Goal: Information Seeking & Learning: Find specific fact

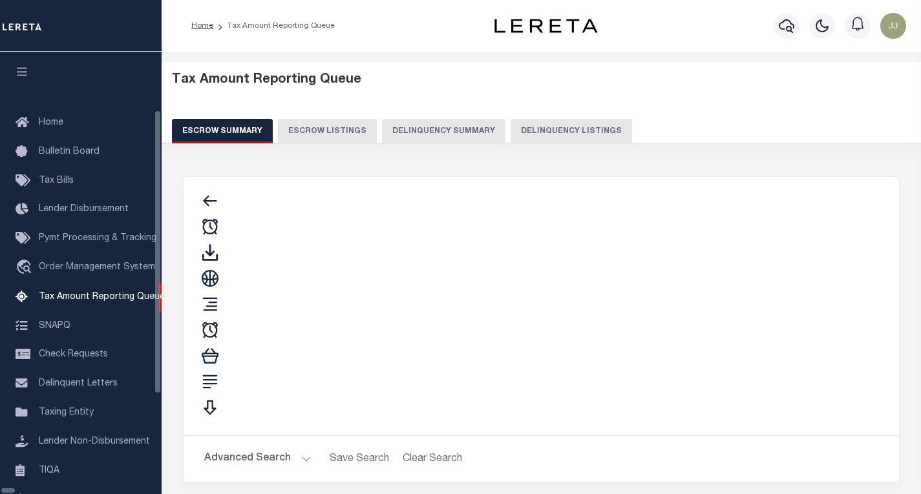
select select "100"
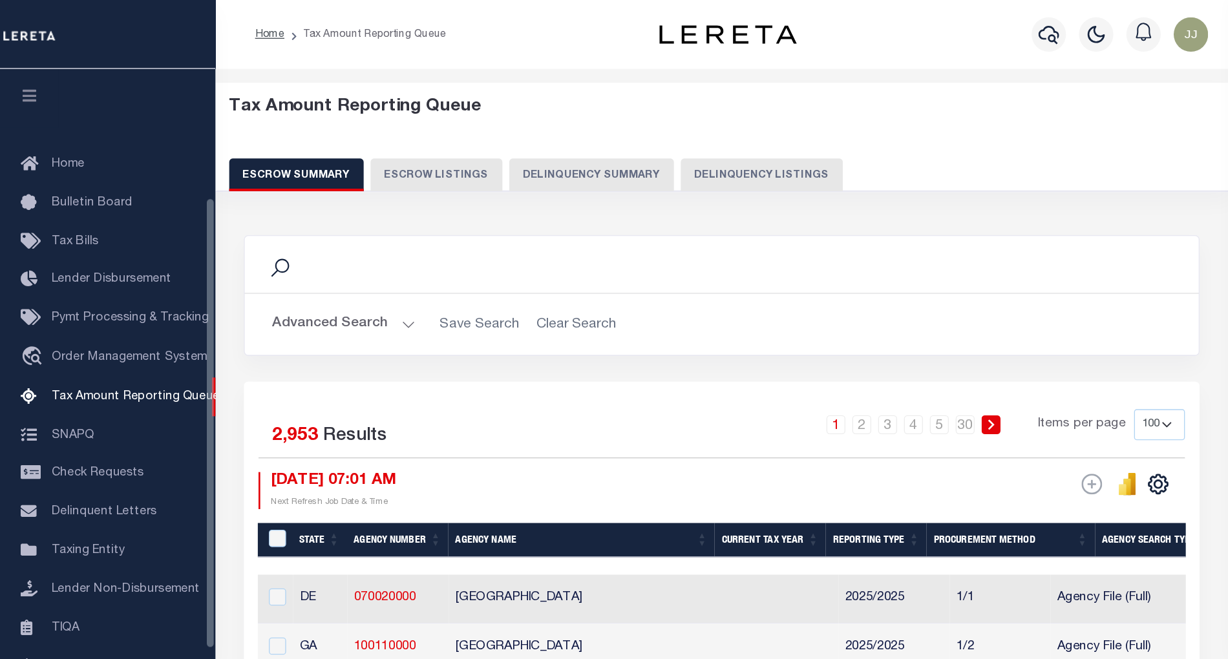
scroll to position [125, 0]
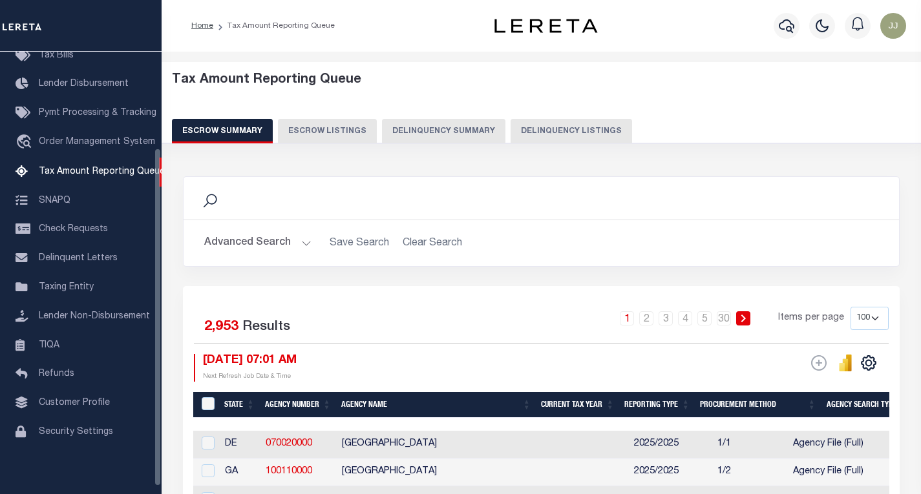
click at [568, 136] on button "Delinquency Listings" at bounding box center [572, 131] width 122 height 25
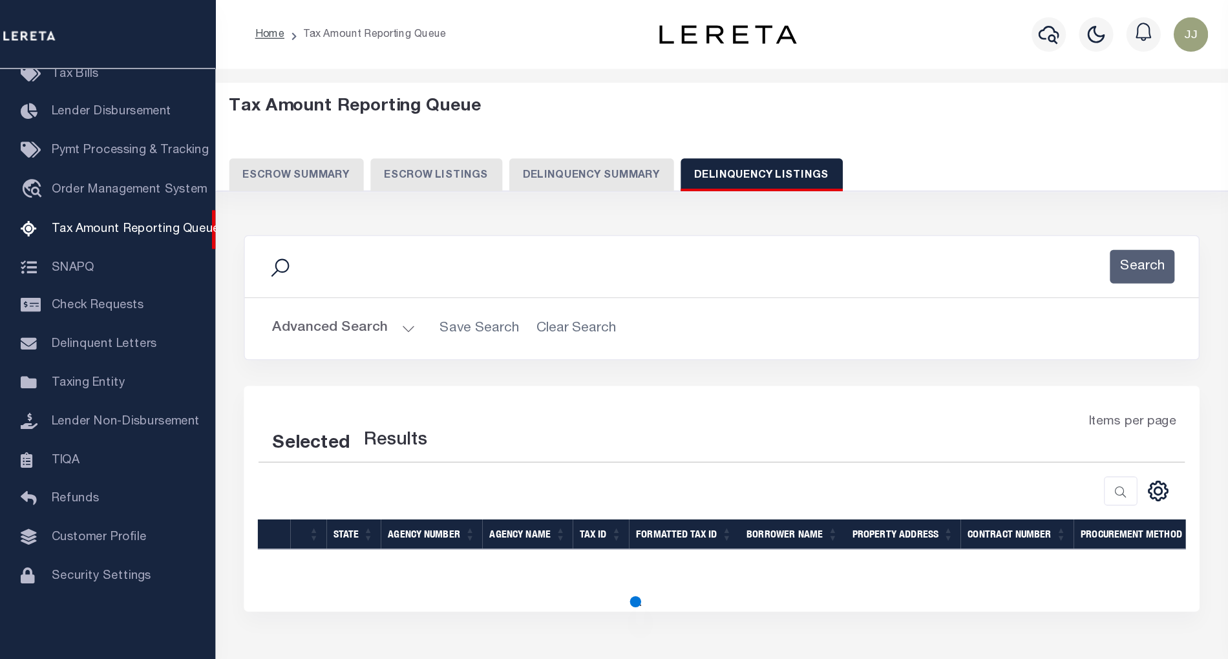
scroll to position [0, 0]
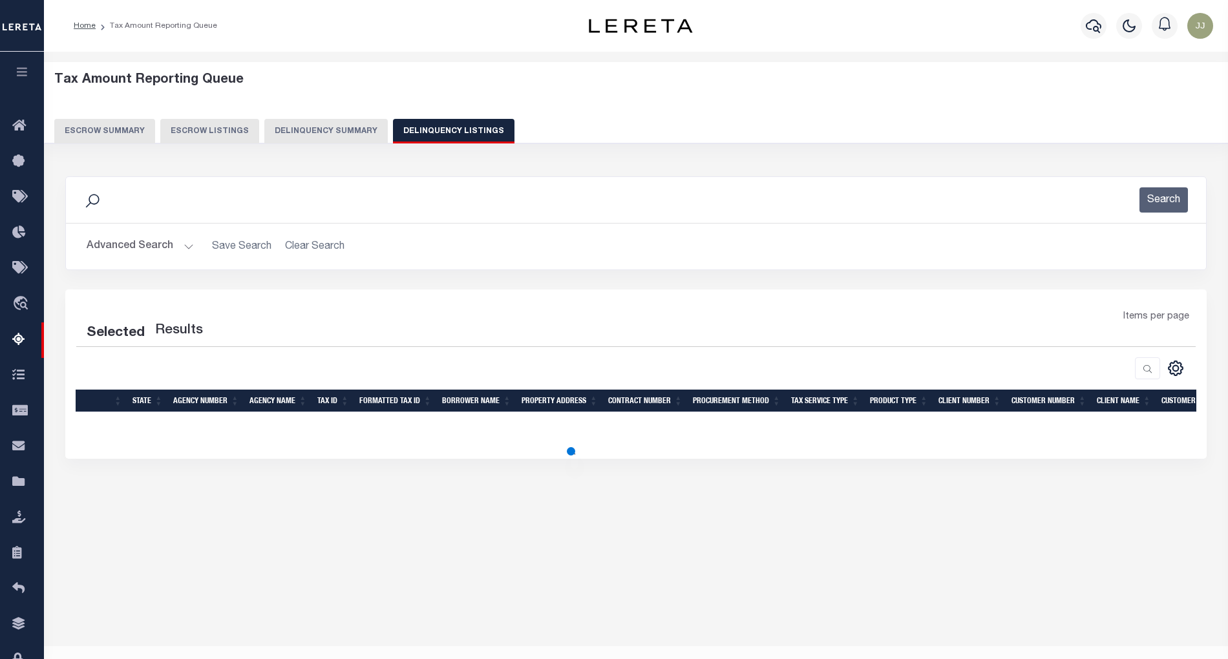
select select "100"
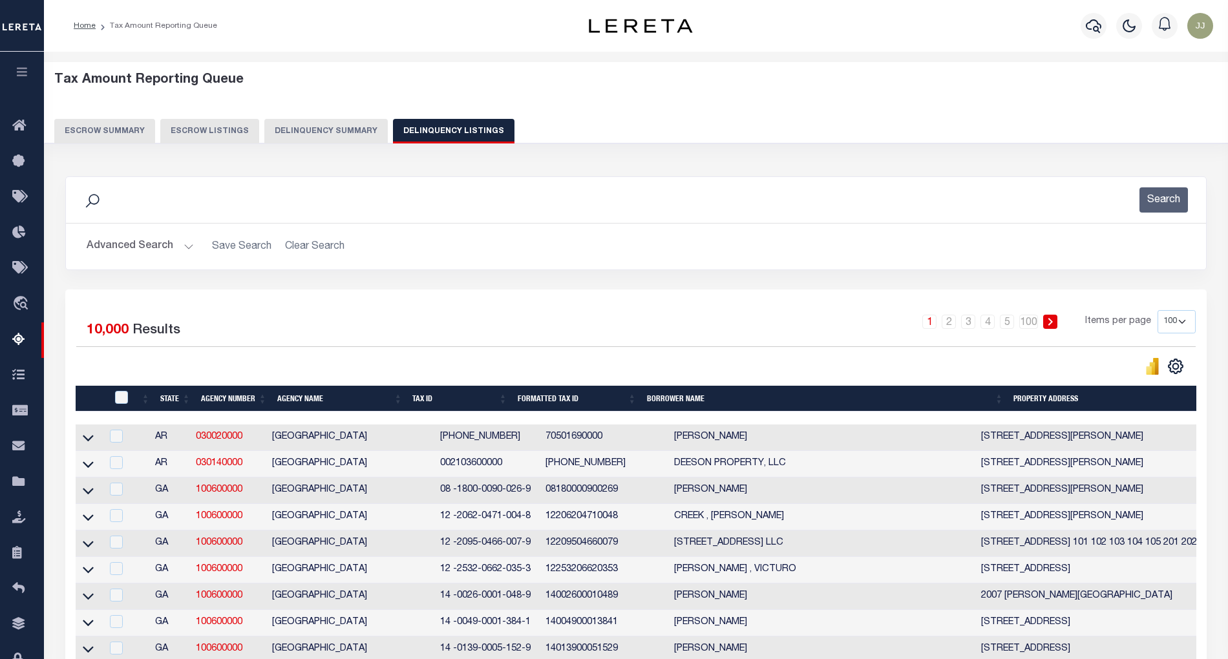
click at [148, 256] on button "Advanced Search" at bounding box center [140, 246] width 107 height 25
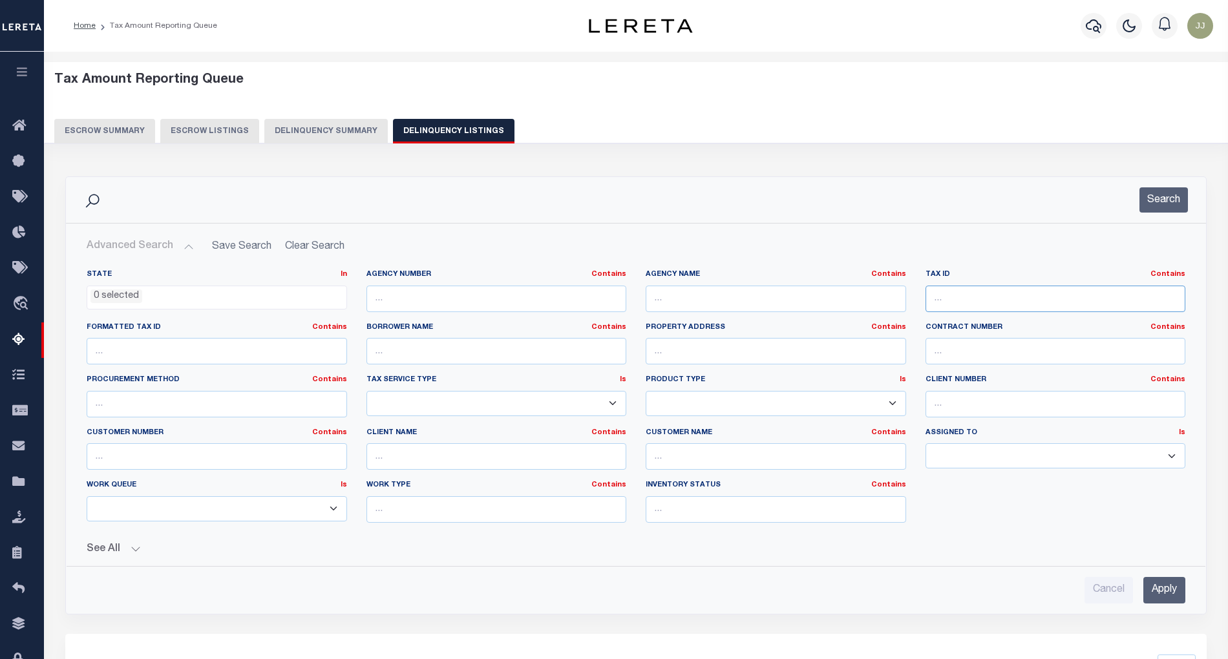
drag, startPoint x: 1016, startPoint y: 291, endPoint x: 935, endPoint y: 301, distance: 82.1
click at [920, 301] on input "text" at bounding box center [1056, 299] width 260 height 27
click at [920, 303] on input "text" at bounding box center [1056, 299] width 260 height 27
paste input "51-05-108-225-03"
type input "51-05-108-225-03"
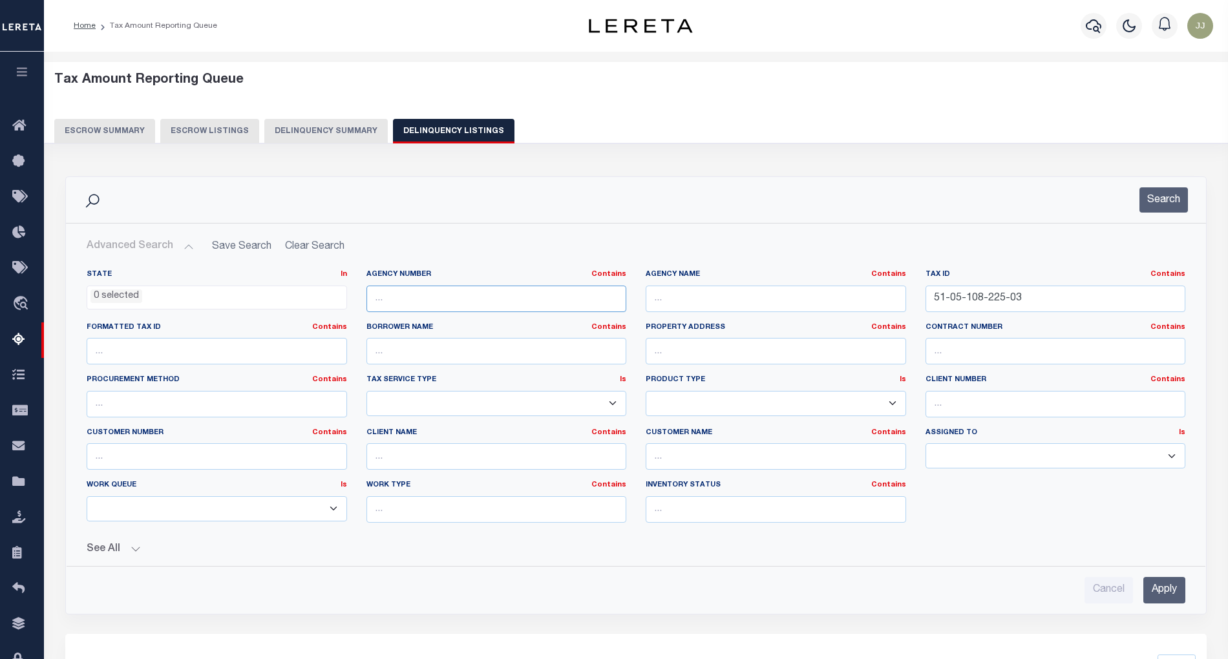
click at [376, 291] on input "text" at bounding box center [496, 299] width 260 height 27
paste input "210510207"
type input "210510207"
click at [116, 300] on li "0 selected" at bounding box center [116, 297] width 52 height 14
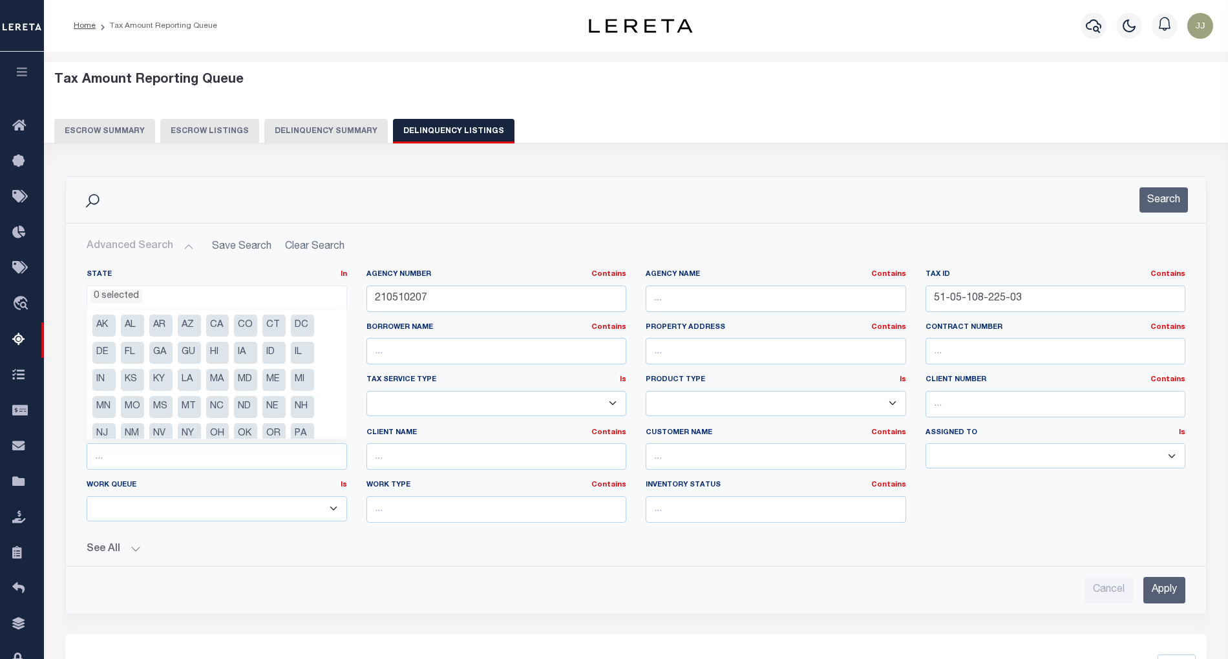
click at [302, 367] on ul "AK AL AR AZ CA CO CT DC DE FL [GEOGRAPHIC_DATA] GU HI IA ID IL IN KS [GEOGRAPHI…" at bounding box center [216, 374] width 259 height 129
click at [300, 375] on li "MI" at bounding box center [302, 380] width 23 height 22
select select "MI"
click at [301, 381] on li "MI" at bounding box center [302, 380] width 23 height 22
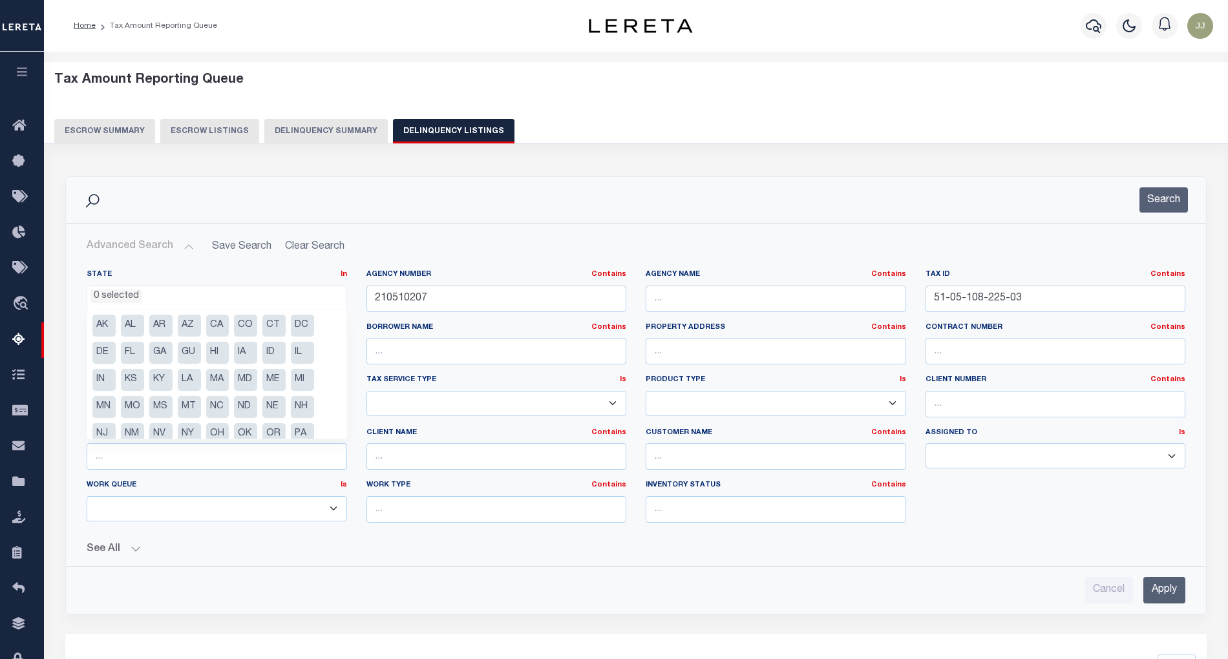
click at [302, 383] on li "MI" at bounding box center [302, 380] width 23 height 22
select select "MI"
drag, startPoint x: 796, startPoint y: 238, endPoint x: 787, endPoint y: 239, distance: 9.8
click at [790, 238] on h2 "Advanced Search Save Search Clear Search" at bounding box center [635, 246] width 1119 height 25
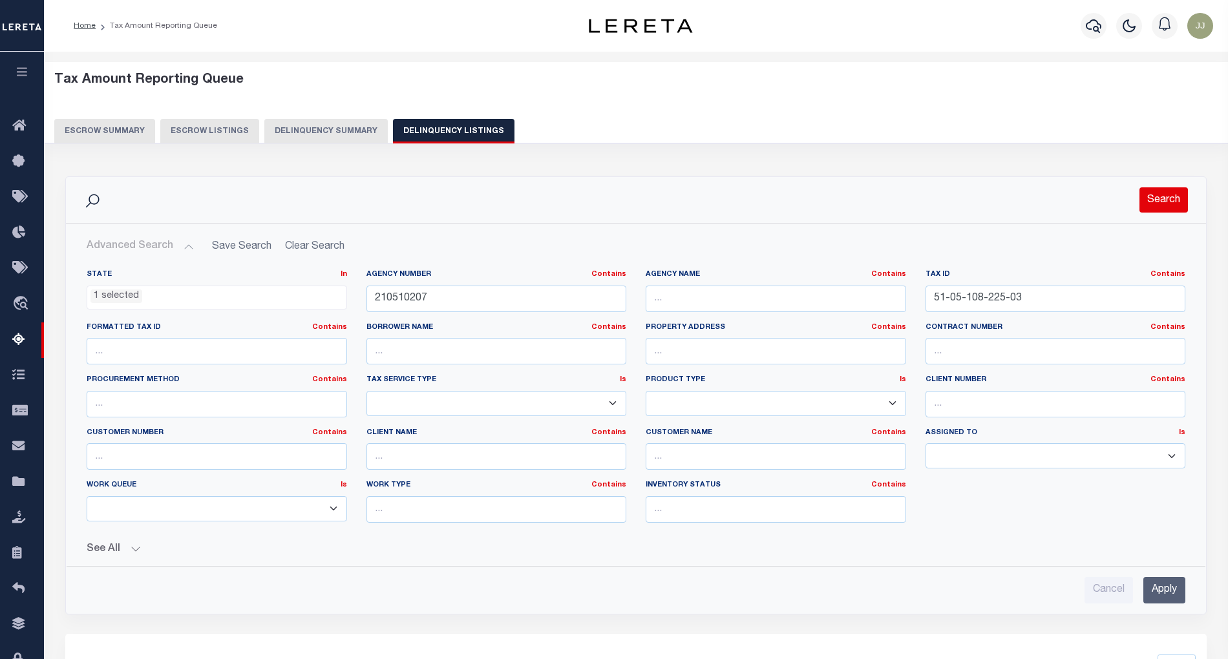
click at [920, 196] on button "Search" at bounding box center [1164, 199] width 48 height 25
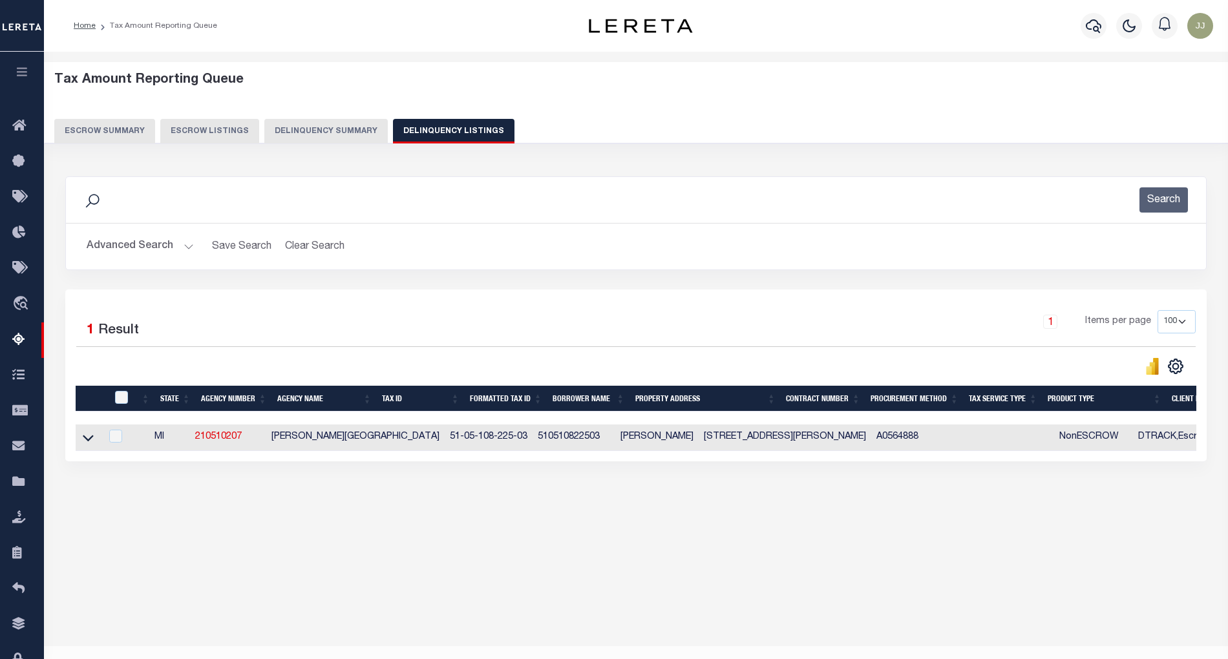
scroll to position [26, 0]
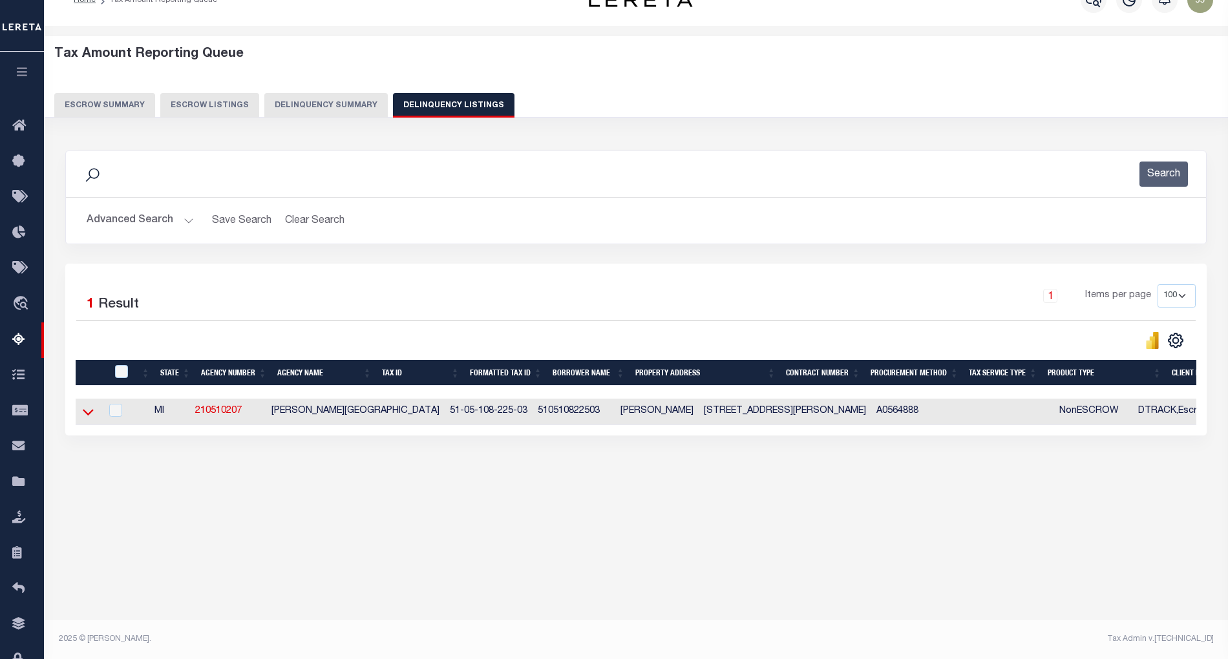
click at [90, 419] on icon at bounding box center [88, 412] width 11 height 14
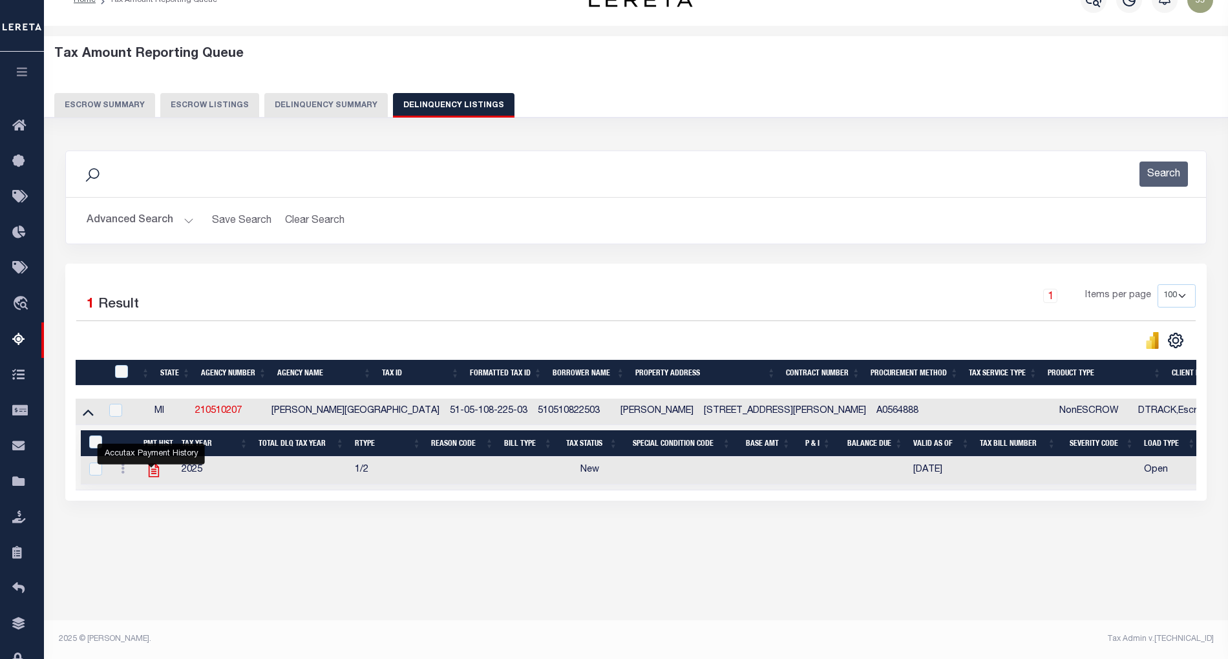
click at [150, 473] on icon "" at bounding box center [153, 470] width 17 height 17
checkbox input "true"
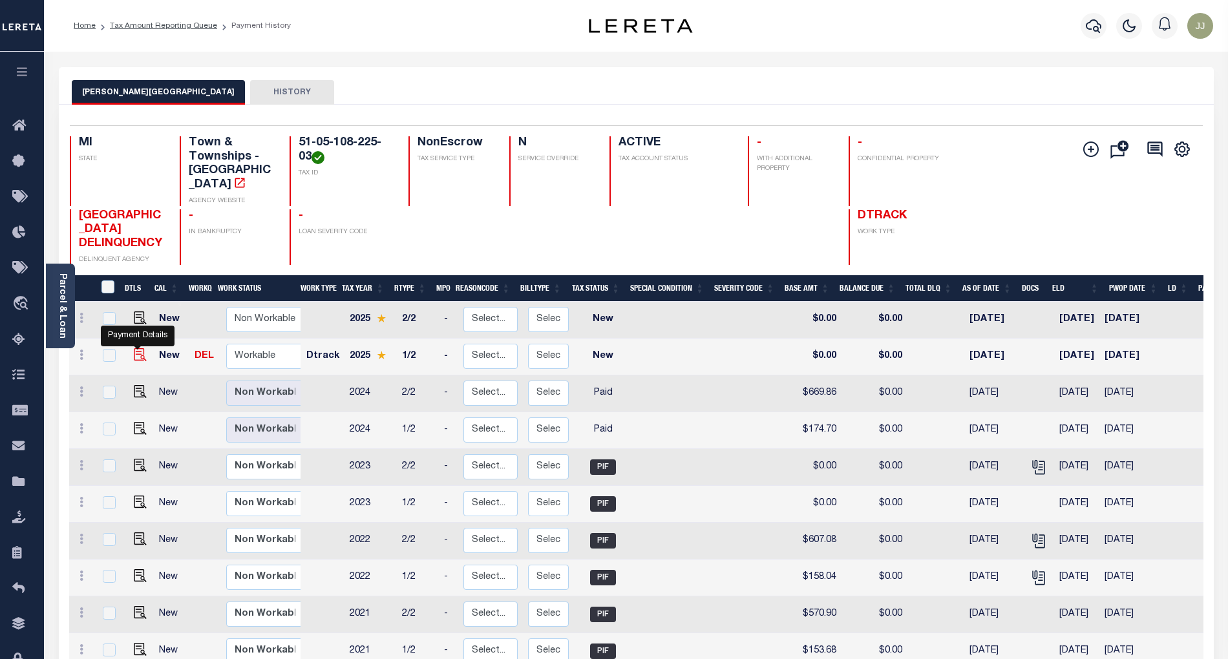
click at [135, 348] on img "" at bounding box center [140, 354] width 13 height 13
checkbox input "true"
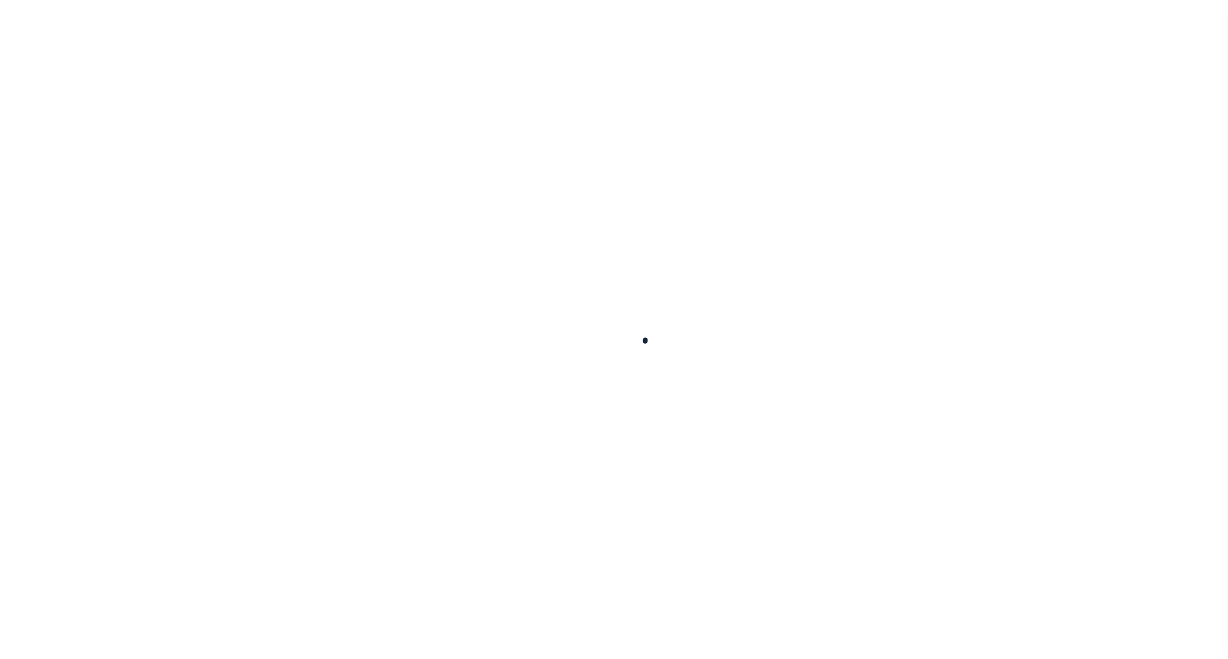
checkbox input "false"
type input "06/06/2025"
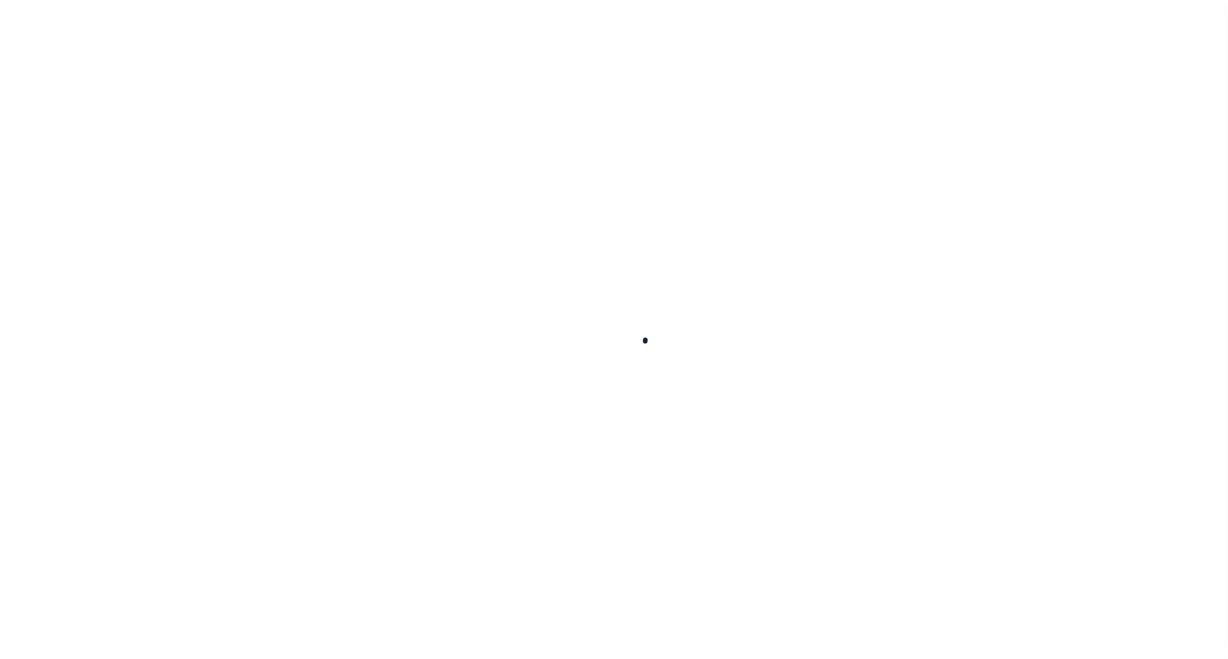
select select "NW2"
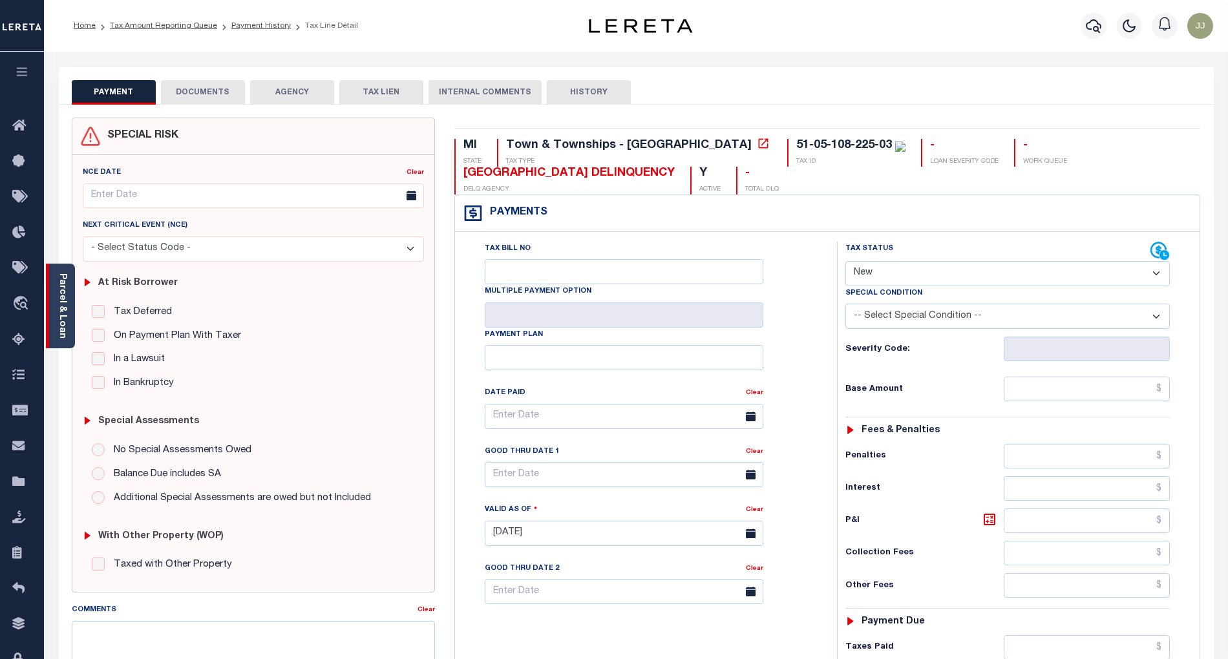
click at [55, 329] on div "Parcel & Loan" at bounding box center [60, 306] width 29 height 85
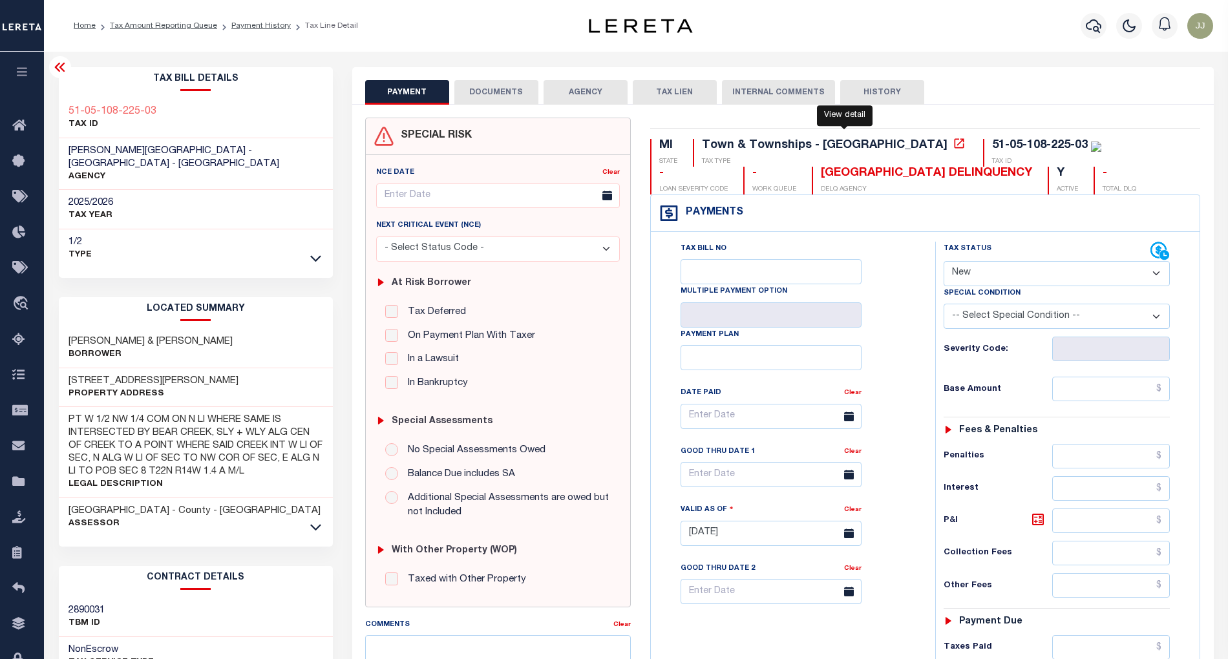
click at [953, 145] on icon at bounding box center [959, 143] width 13 height 13
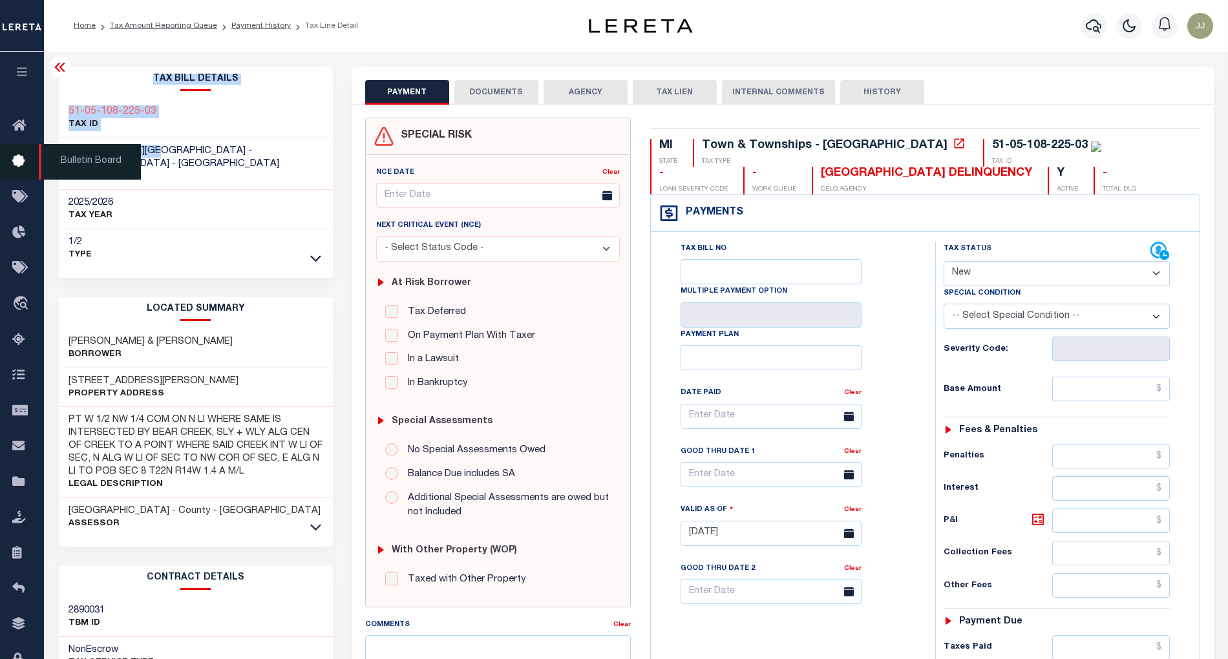
drag, startPoint x: 164, startPoint y: 151, endPoint x: 57, endPoint y: 156, distance: 106.7
click at [57, 156] on div "Home Tax Amount Reporting Queue Payment History Tax Line Detail Profile Sign out" at bounding box center [614, 493] width 1228 height 986
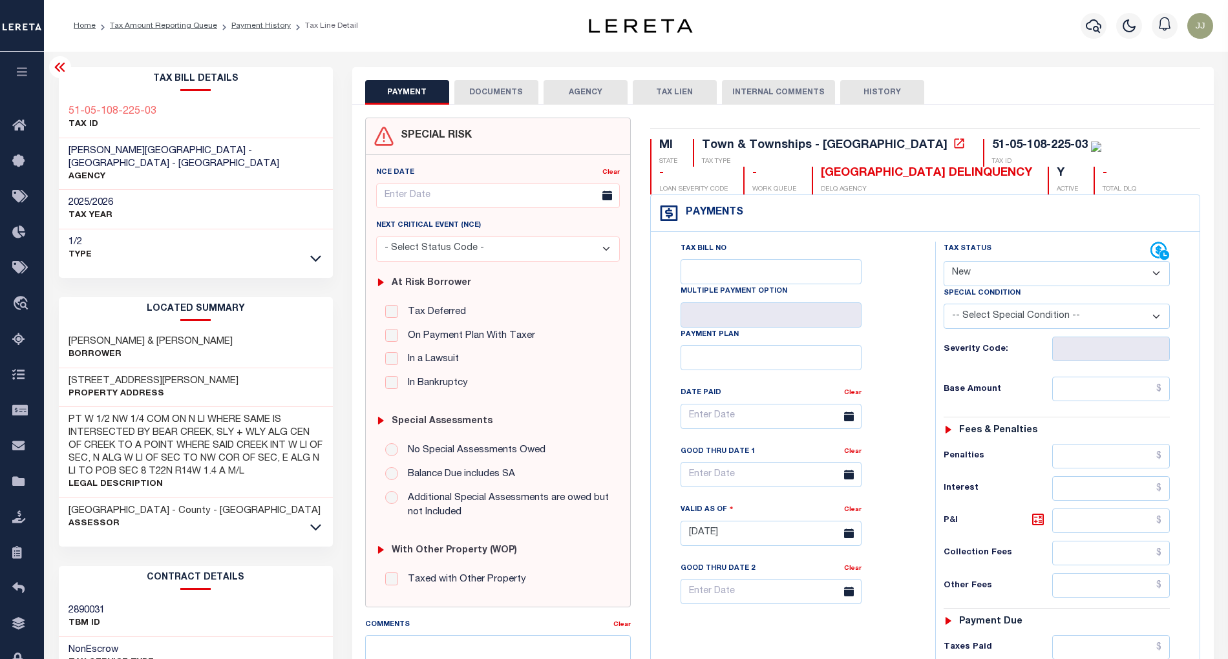
click at [436, 39] on div "Home Tax Amount Reporting Queue Payment History Tax Line Detail Profile" at bounding box center [636, 26] width 1184 height 52
drag, startPoint x: 129, startPoint y: 151, endPoint x: 67, endPoint y: 151, distance: 62.1
click at [67, 151] on div "DICKSON TOWNSHIP - Town & Townships - MI AGENCY" at bounding box center [196, 164] width 274 height 52
copy span "[PERSON_NAME][GEOGRAPHIC_DATA]"
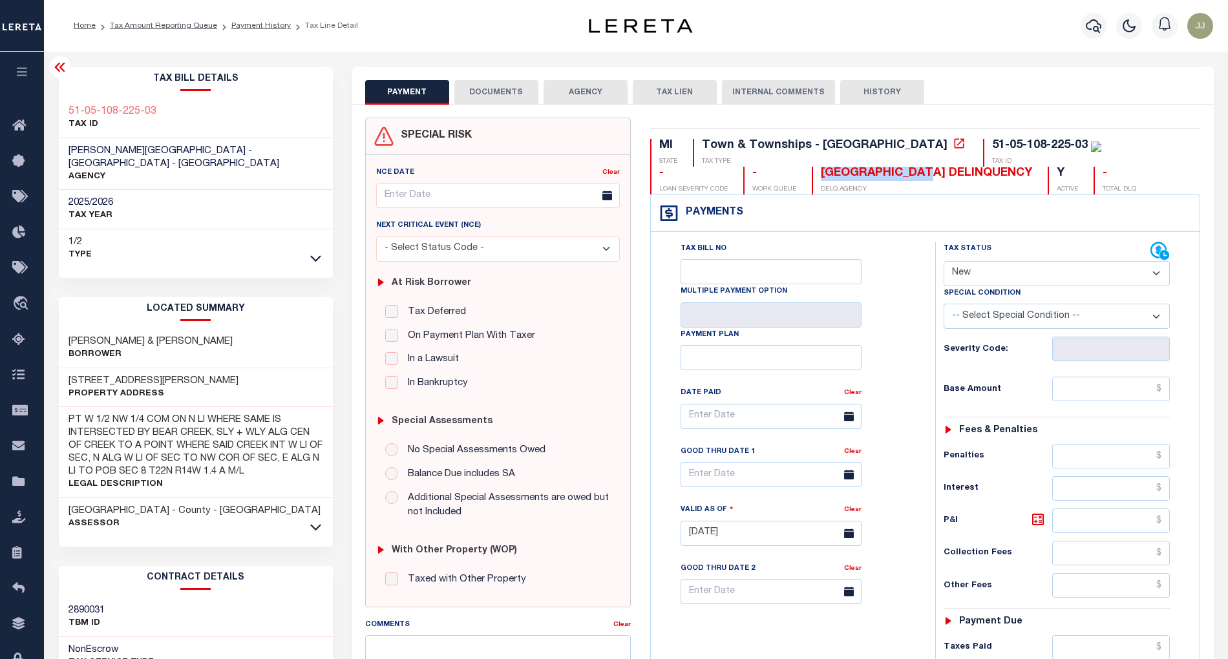
drag, startPoint x: 772, startPoint y: 174, endPoint x: 659, endPoint y: 175, distance: 112.5
click at [821, 175] on div "MANISTEE COUNTY DELINQUENCY" at bounding box center [926, 174] width 211 height 14
copy div "MANISTEE COUNTY"
drag, startPoint x: 158, startPoint y: 109, endPoint x: 69, endPoint y: 112, distance: 89.3
click at [69, 112] on div "51-05-108-225-03 TAX ID" at bounding box center [196, 118] width 274 height 39
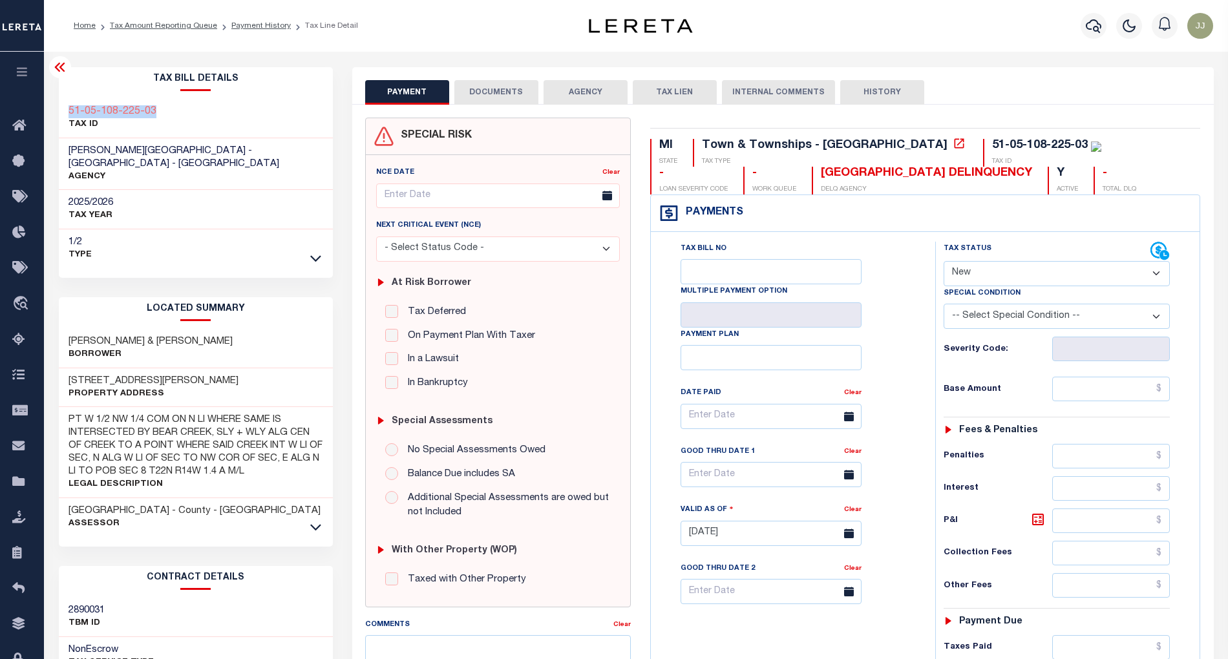
copy h3 "51-05-108-225-03"
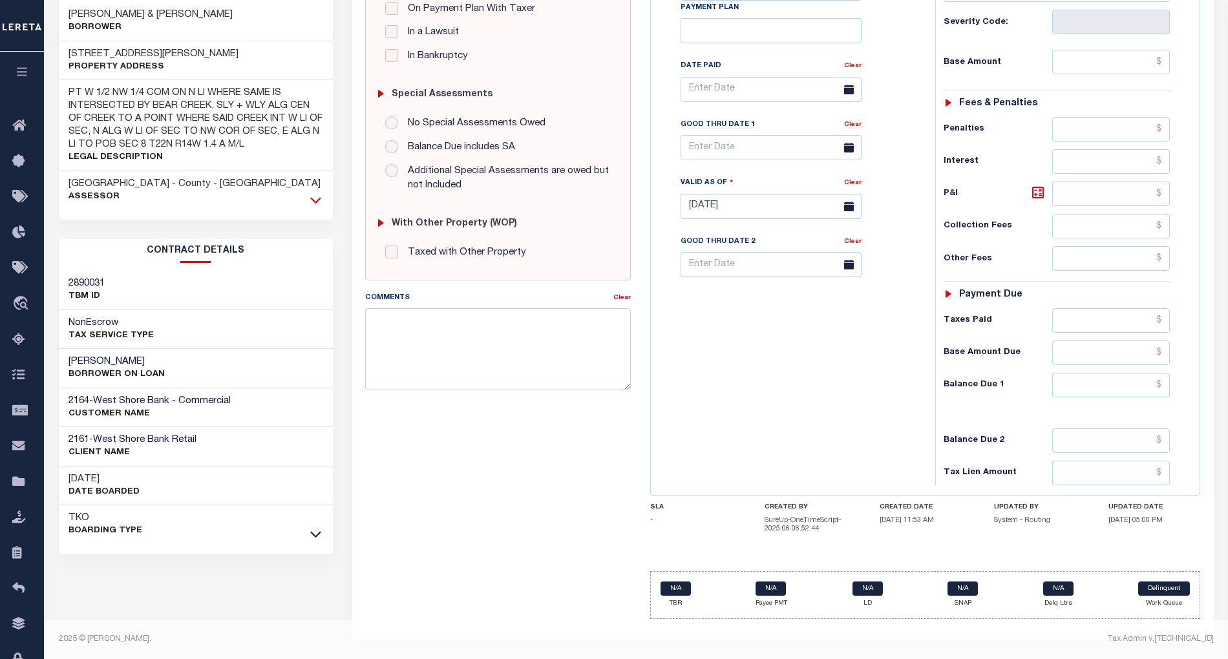
click at [313, 193] on icon at bounding box center [315, 200] width 11 height 14
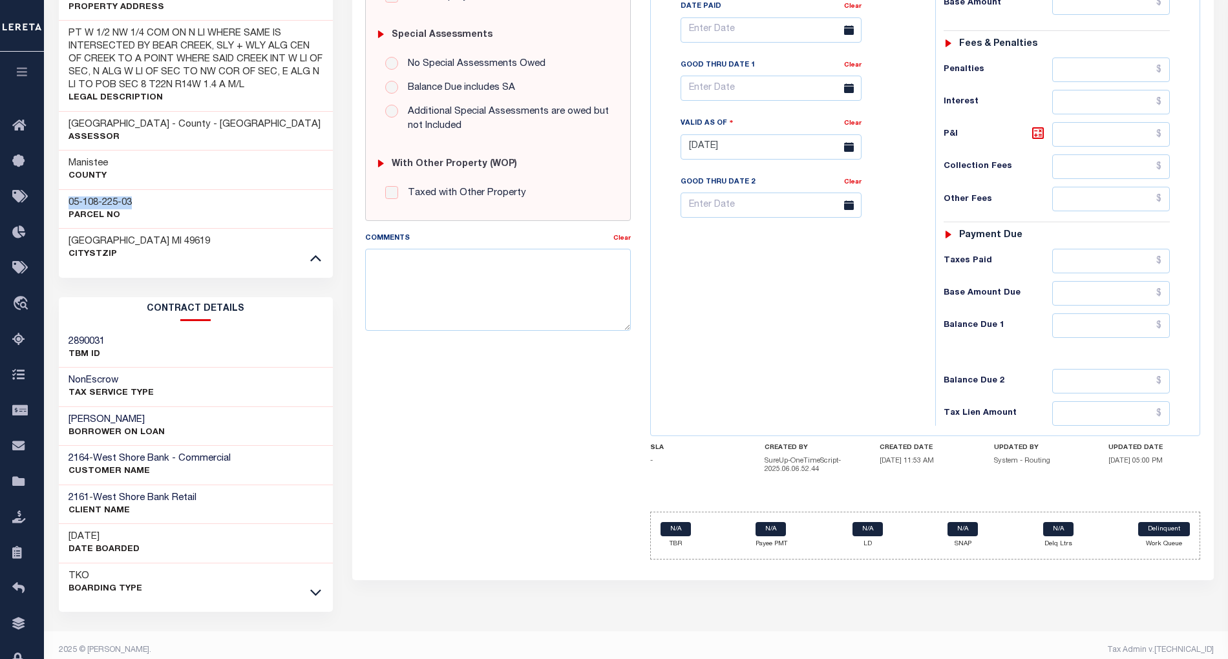
drag, startPoint x: 140, startPoint y: 190, endPoint x: 59, endPoint y: 187, distance: 80.8
click at [59, 189] on div "05-108-225-03 Parcel No" at bounding box center [196, 208] width 274 height 39
copy h3 "05-108-225-03"
